Goal: Check status: Check status

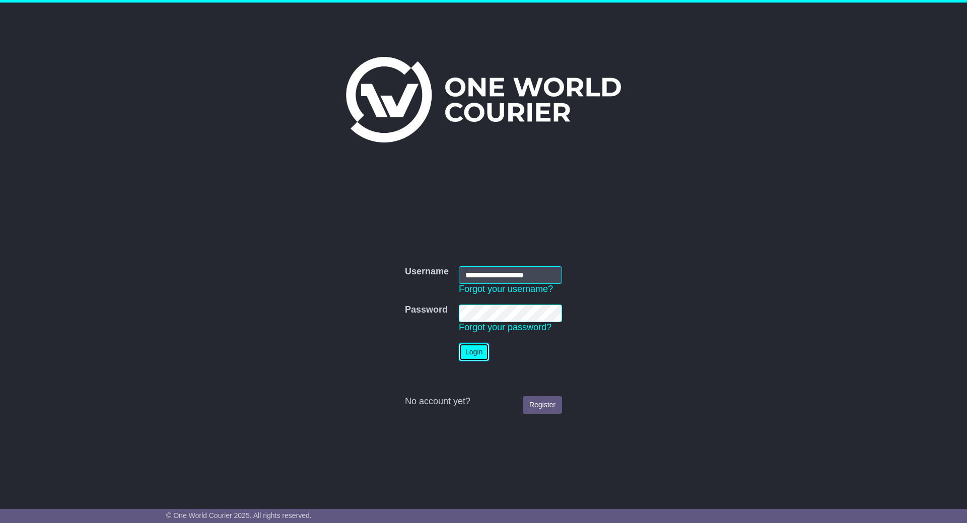
click at [480, 348] on button "Login" at bounding box center [474, 353] width 30 height 18
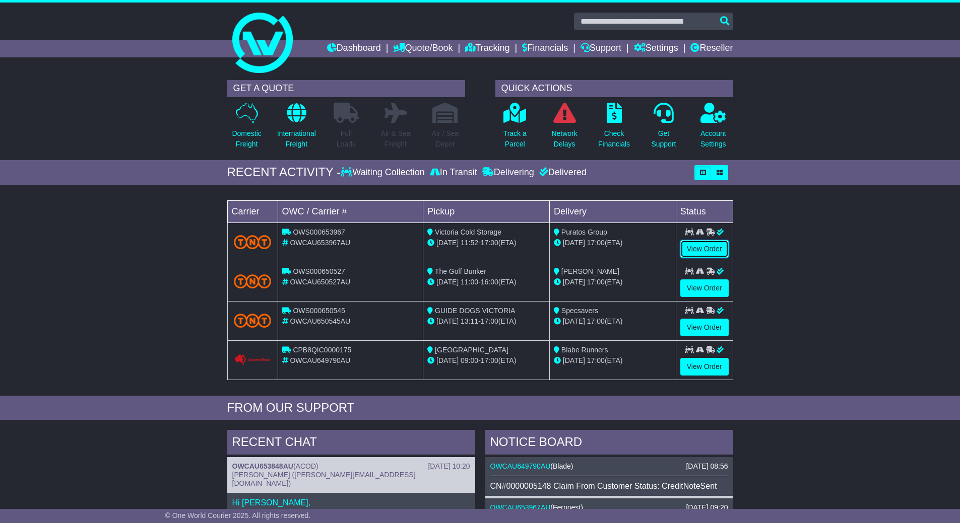
click at [704, 245] on link "View Order" at bounding box center [704, 249] width 48 height 18
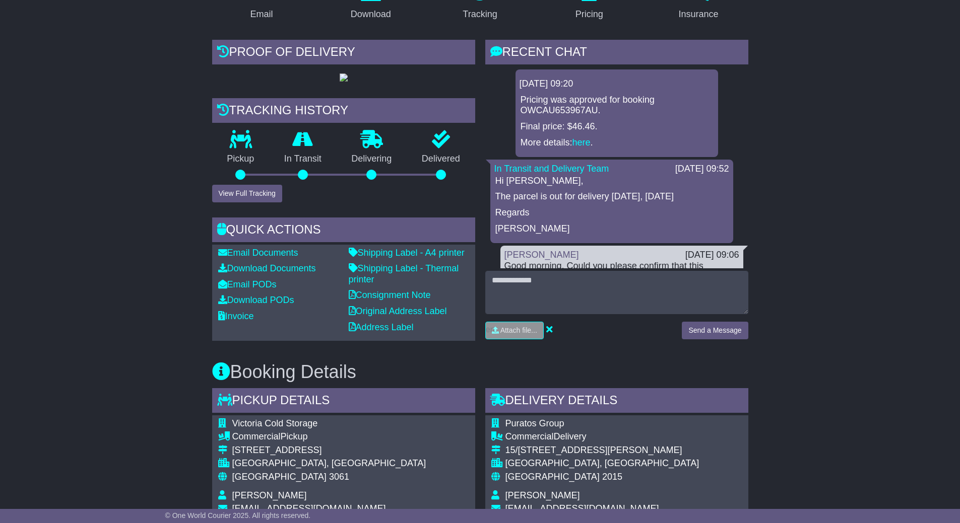
scroll to position [151, 0]
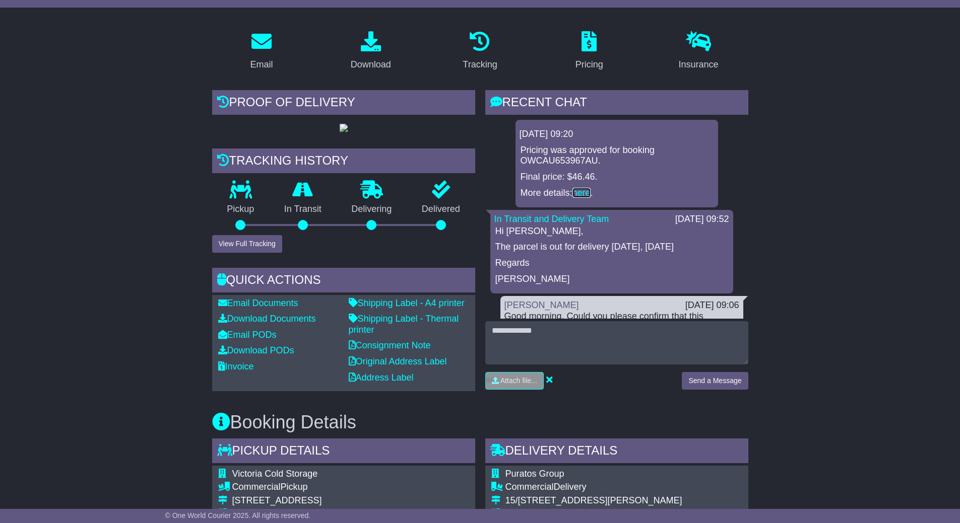
click at [581, 193] on link "here" at bounding box center [581, 193] width 18 height 10
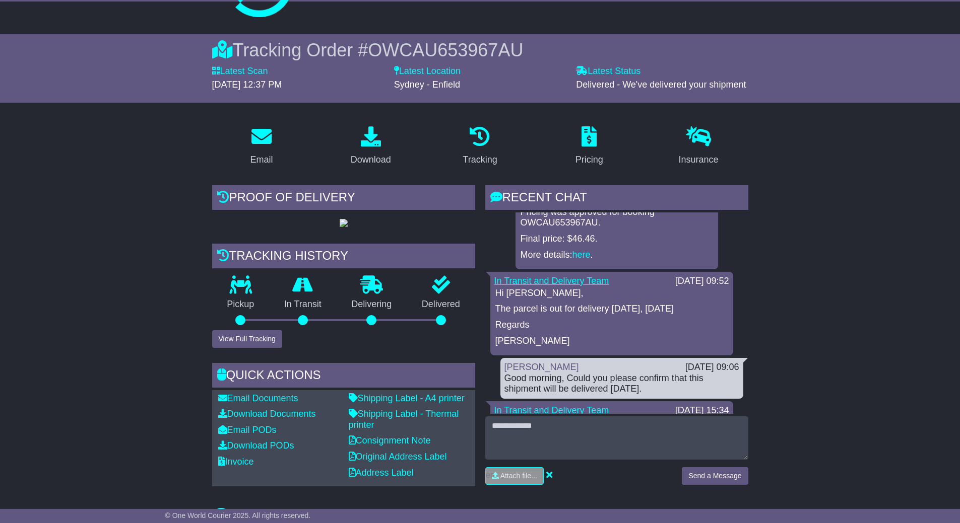
scroll to position [50, 0]
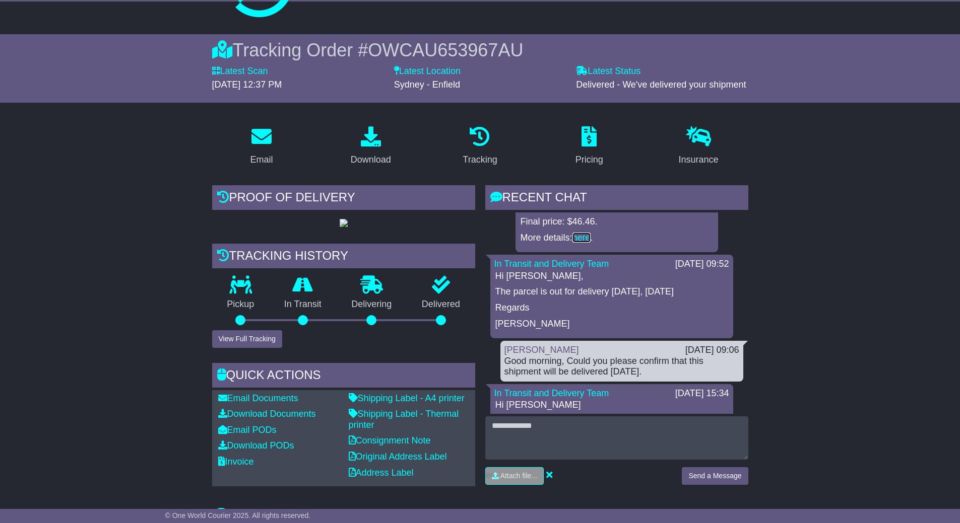
click at [586, 239] on link "here" at bounding box center [581, 238] width 18 height 10
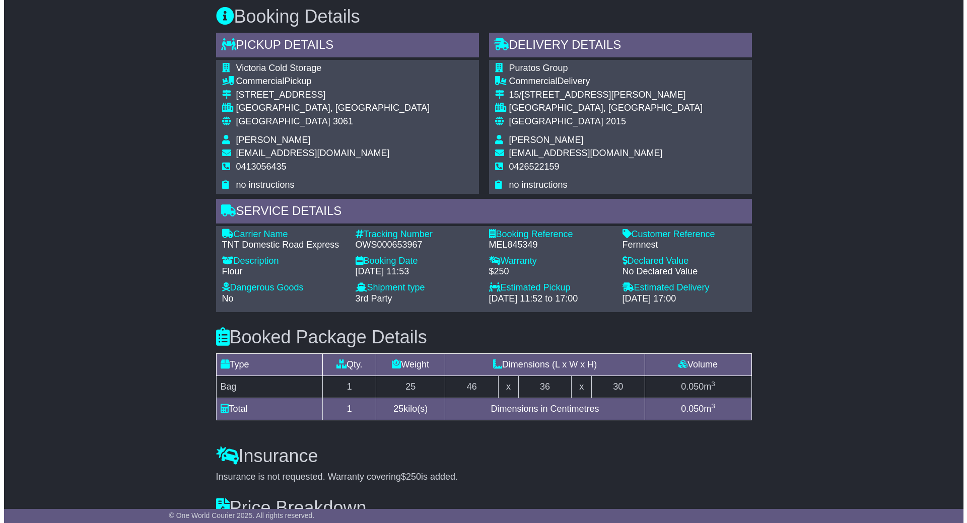
scroll to position [761, 0]
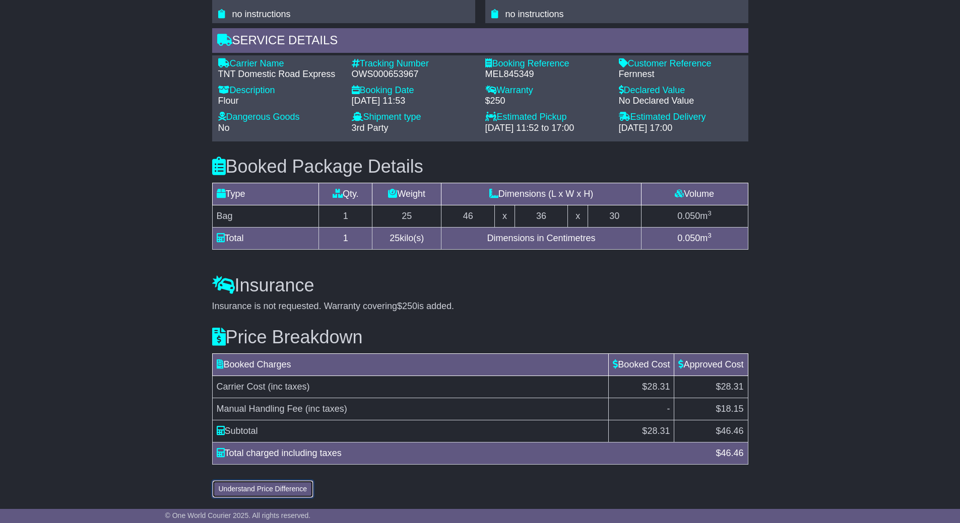
click at [287, 495] on button "Understand Price Difference" at bounding box center [263, 490] width 102 height 18
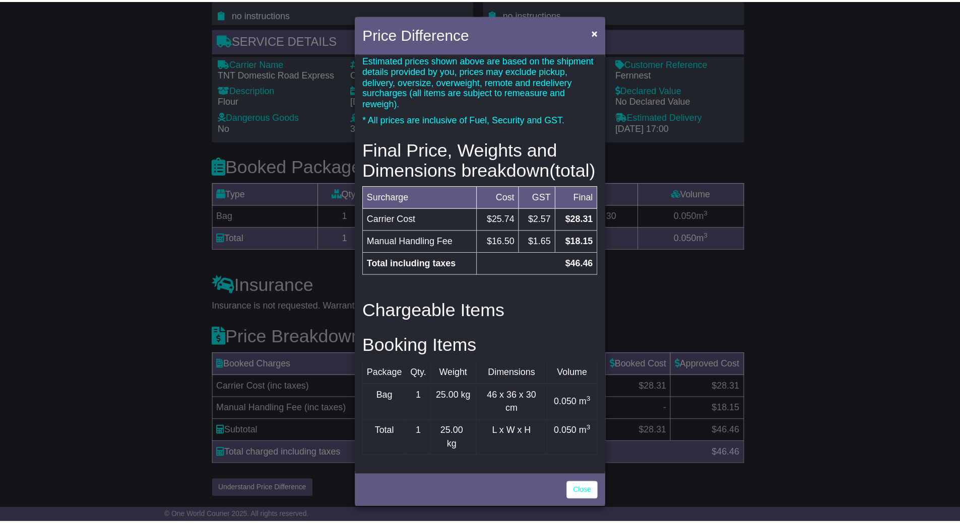
scroll to position [220, 0]
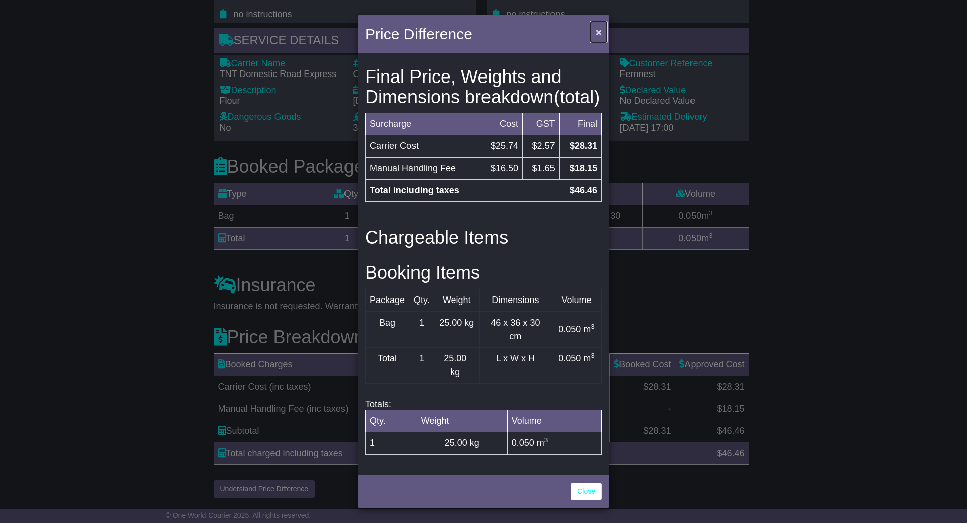
click at [603, 29] on button "×" at bounding box center [599, 32] width 16 height 21
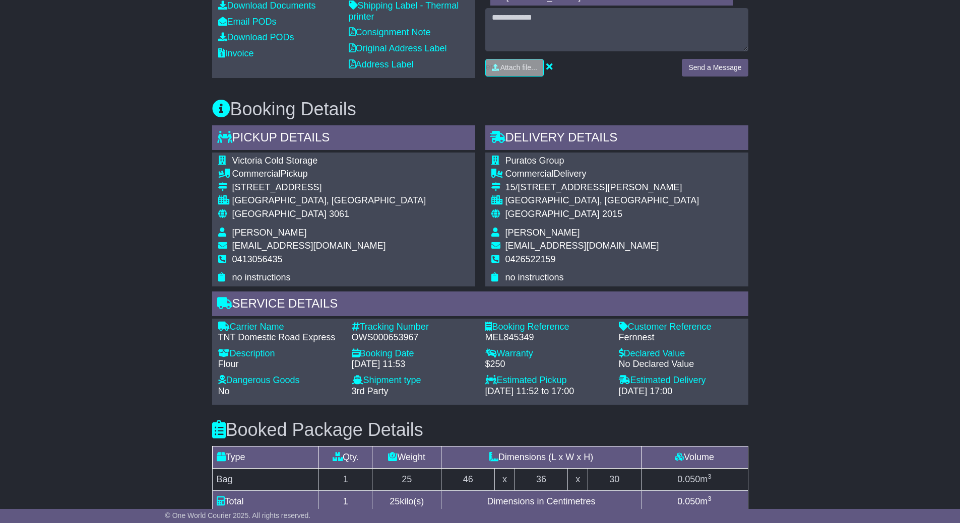
scroll to position [459, 0]
